Goal: Information Seeking & Learning: Compare options

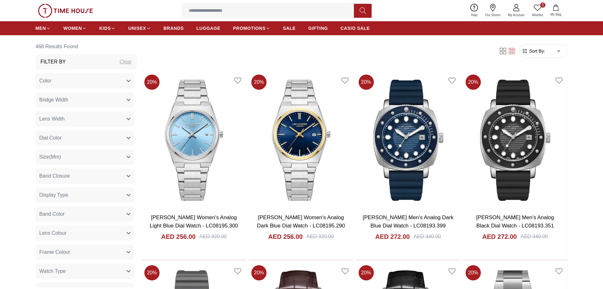
scroll to position [317, 0]
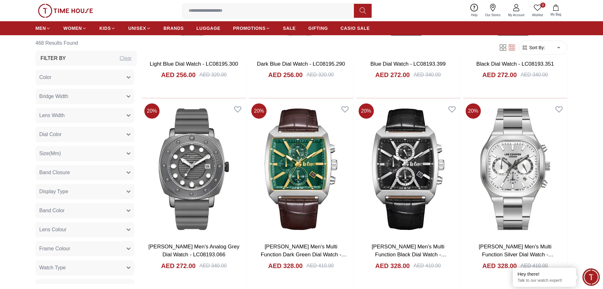
scroll to position [380, 0]
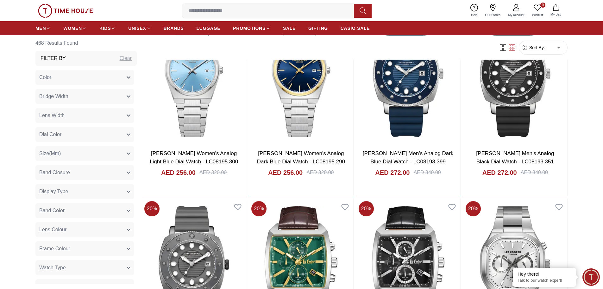
click at [113, 153] on button "Size(Mm)" at bounding box center [84, 153] width 99 height 15
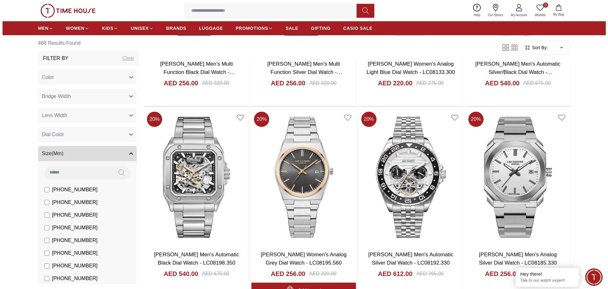
scroll to position [887, 0]
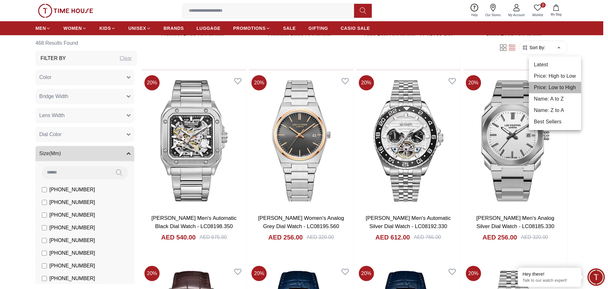
click at [554, 88] on li "Price: Low to High" at bounding box center [555, 87] width 52 height 11
type input "*"
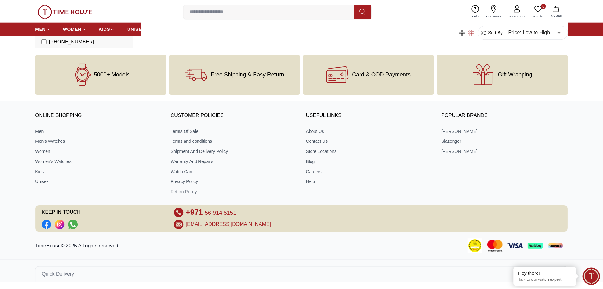
scroll to position [557, 0]
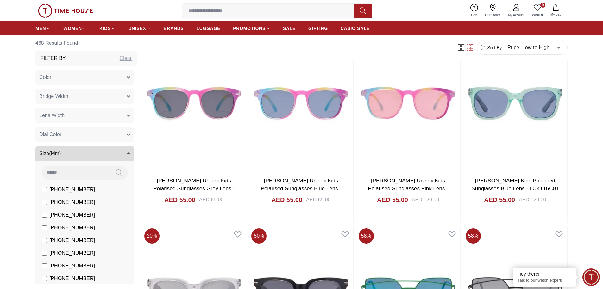
scroll to position [2099, 0]
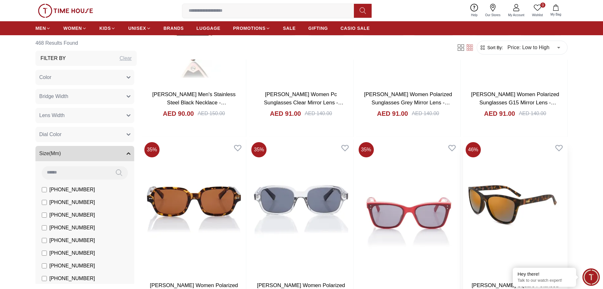
scroll to position [3086, 0]
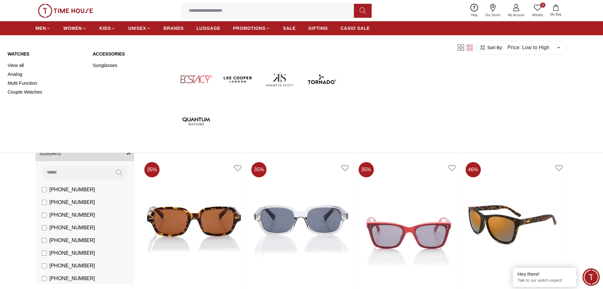
click at [17, 52] on link "Watches" at bounding box center [47, 54] width 78 height 6
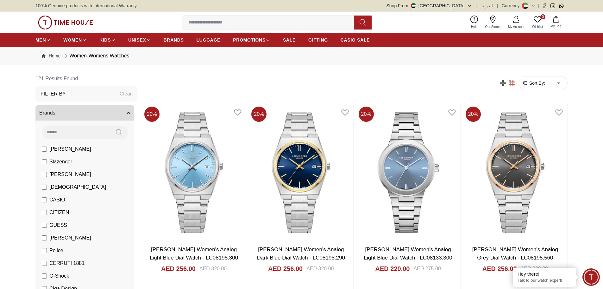
click at [545, 84] on span "Sort By:" at bounding box center [536, 83] width 17 height 6
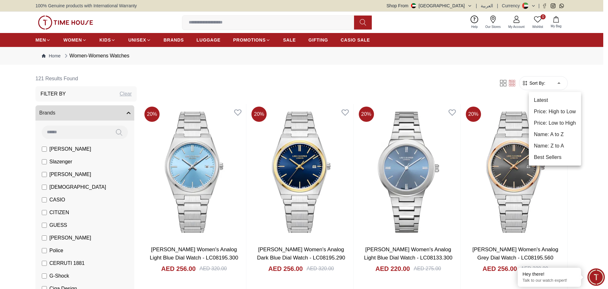
click at [544, 122] on li "Price: Low to High" at bounding box center [555, 122] width 52 height 11
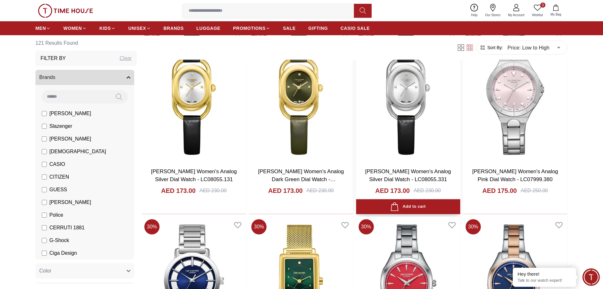
scroll to position [728, 0]
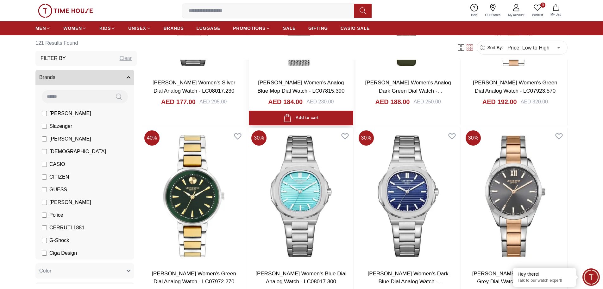
scroll to position [1330, 0]
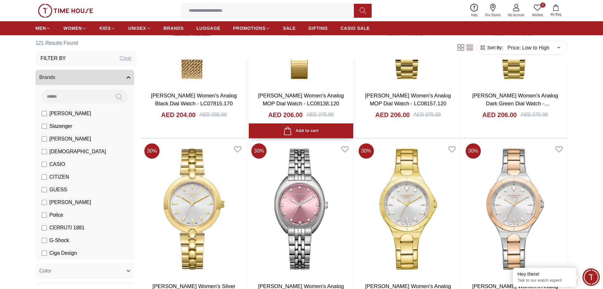
scroll to position [2122, 0]
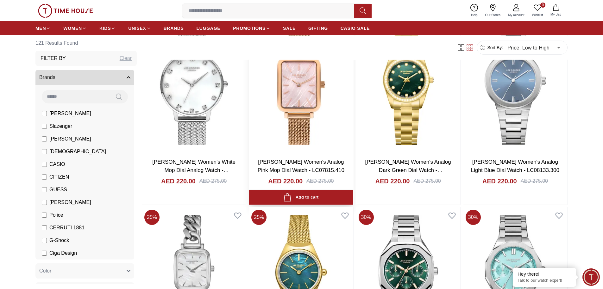
scroll to position [3040, 0]
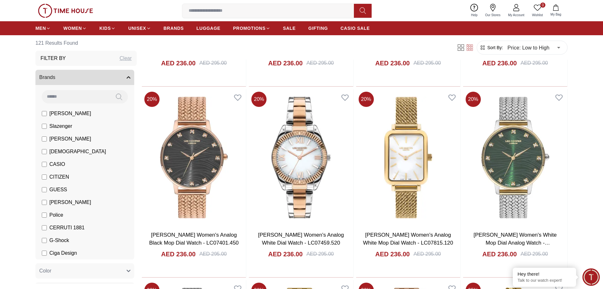
scroll to position [3832, 0]
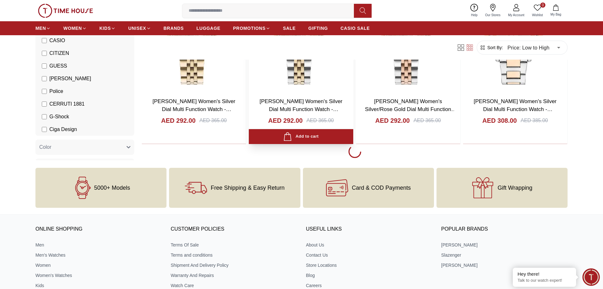
scroll to position [5751, 0]
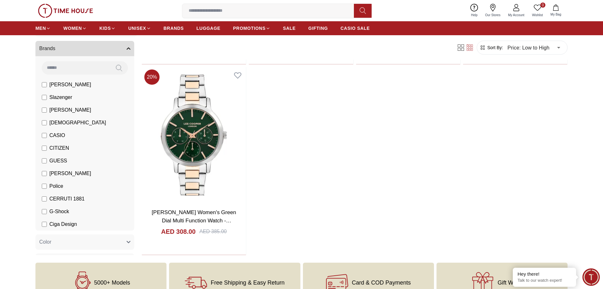
scroll to position [5593, 0]
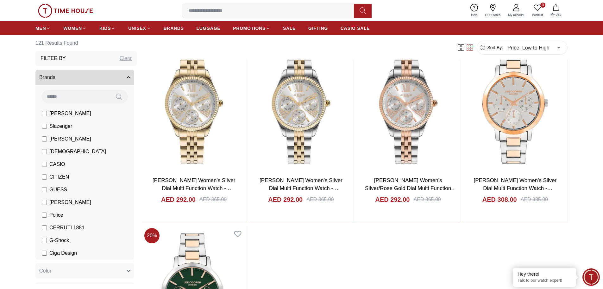
scroll to position [4686, 0]
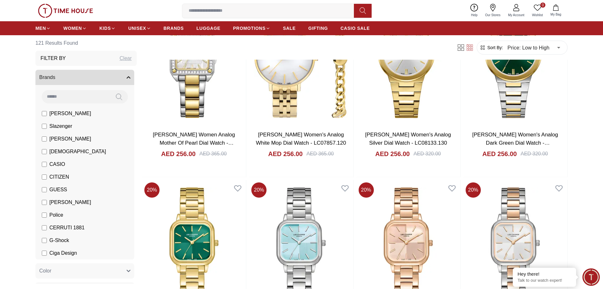
scroll to position [3676, 0]
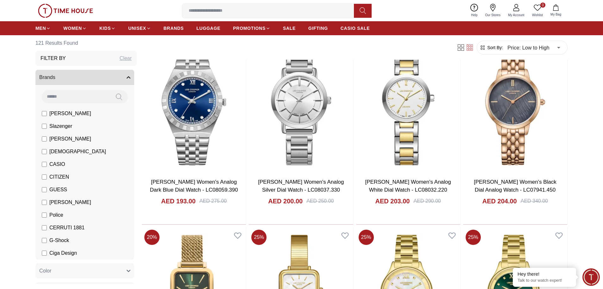
scroll to position [852, 0]
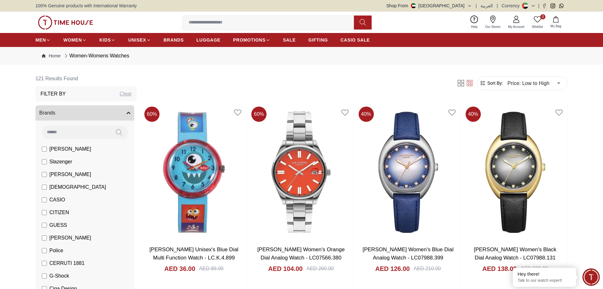
type input "******"
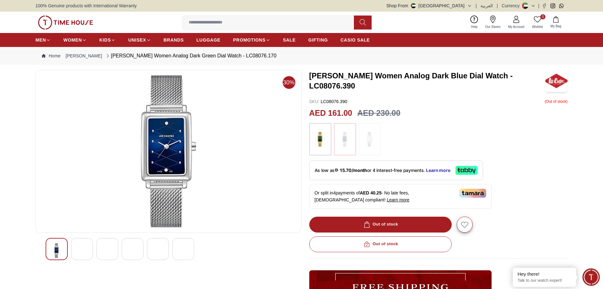
click at [81, 245] on img at bounding box center [81, 250] width 11 height 15
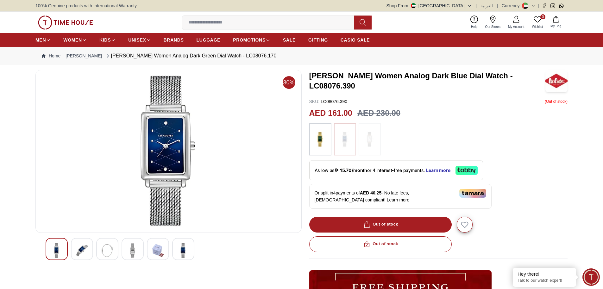
click at [133, 245] on img at bounding box center [132, 250] width 11 height 15
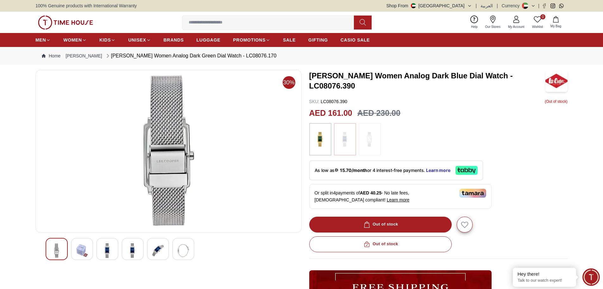
click at [367, 138] on img at bounding box center [370, 139] width 16 height 26
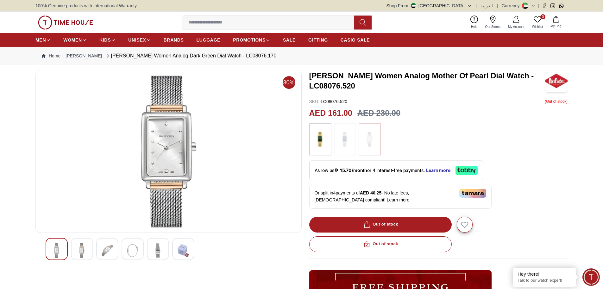
click at [320, 135] on img at bounding box center [321, 139] width 16 height 26
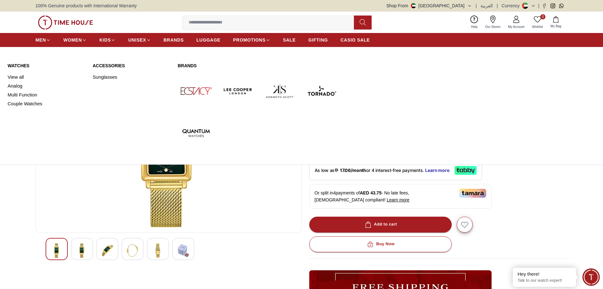
click at [239, 93] on img at bounding box center [238, 91] width 37 height 37
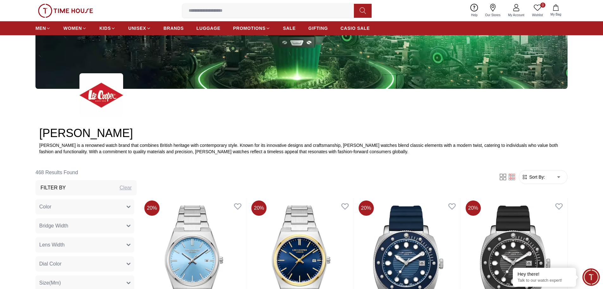
scroll to position [190, 0]
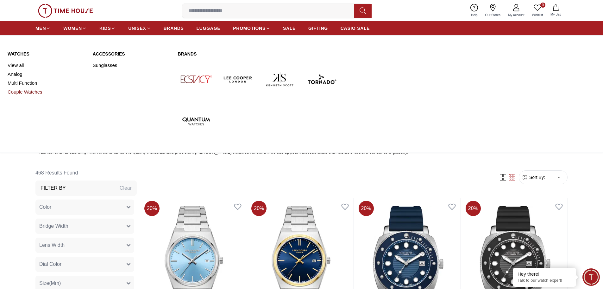
click at [16, 93] on link "Couple Watches" at bounding box center [47, 91] width 78 height 9
